Goal: Book appointment/travel/reservation

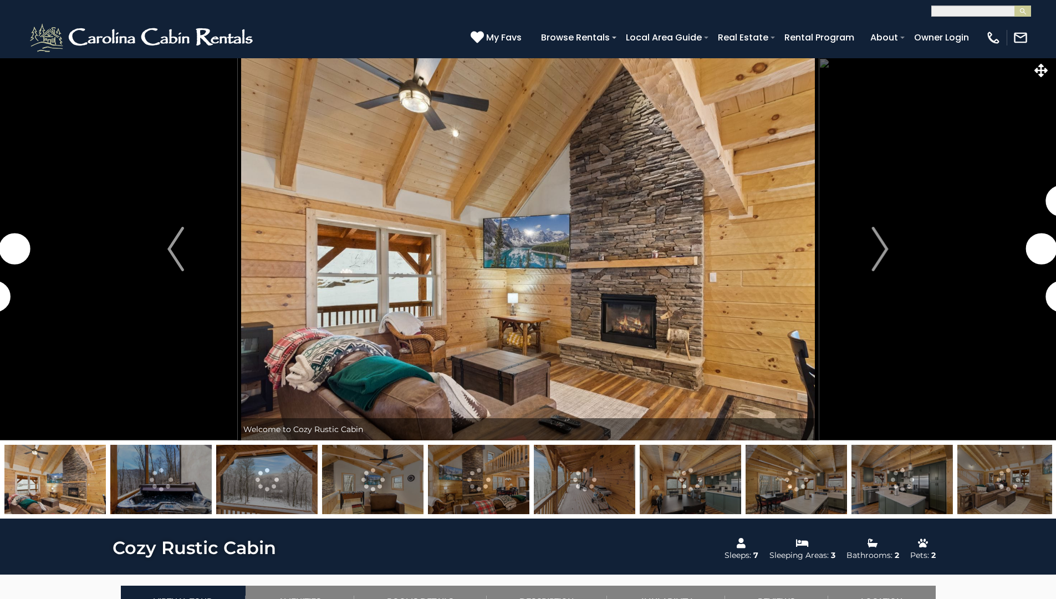
select select "*"
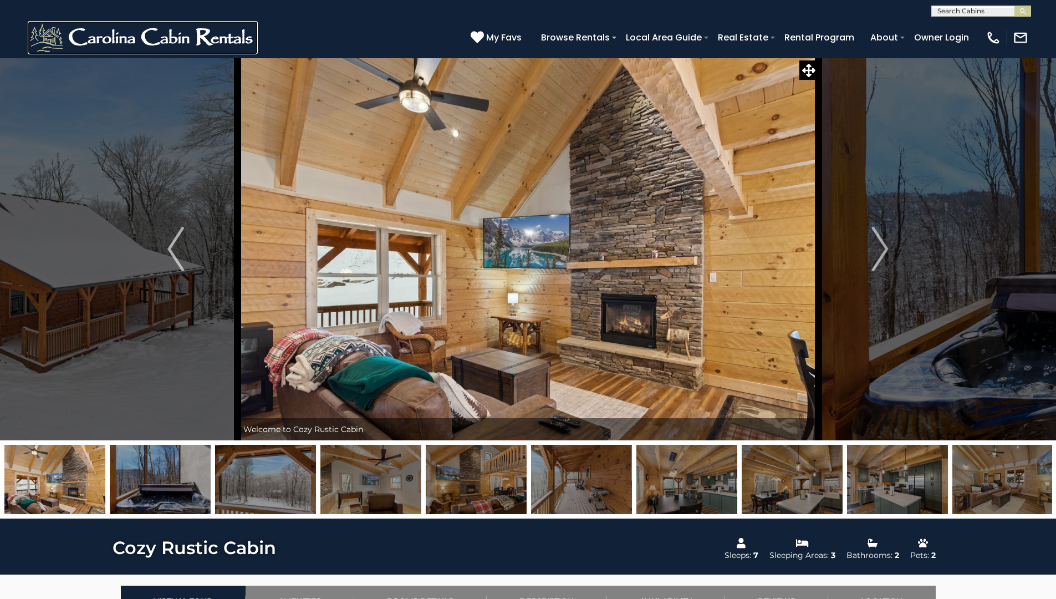
click at [142, 37] on img at bounding box center [143, 37] width 230 height 33
